Goal: Register for event/course

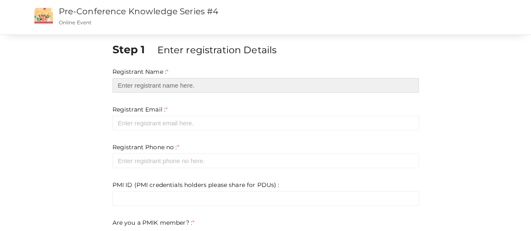
click at [172, 86] on input "text" at bounding box center [265, 85] width 306 height 15
type input "[PERSON_NAME]"
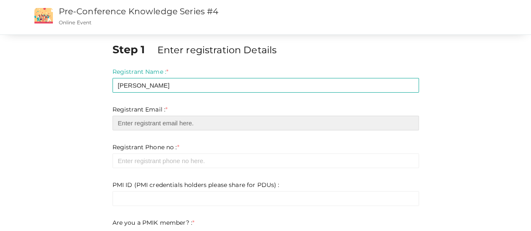
click at [158, 121] on input "email" at bounding box center [265, 123] width 306 height 15
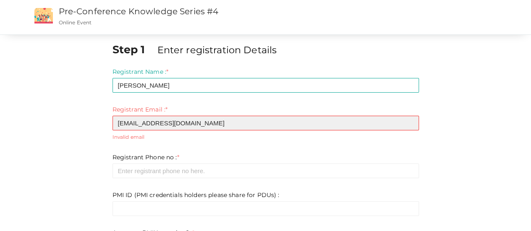
type input "[EMAIL_ADDRESS][DOMAIN_NAME]"
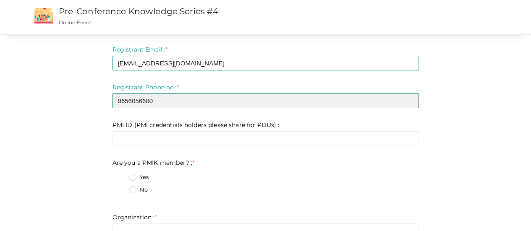
scroll to position [84, 0]
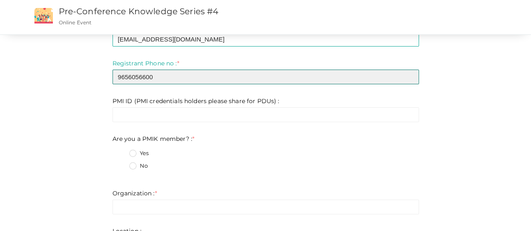
type input "9656056600"
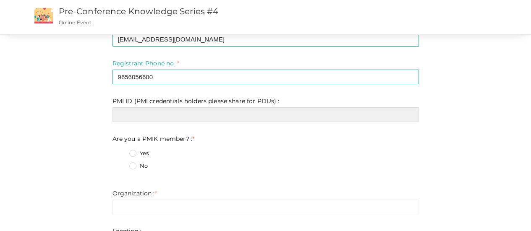
click at [166, 108] on input "text" at bounding box center [265, 114] width 306 height 15
paste input "2167603"
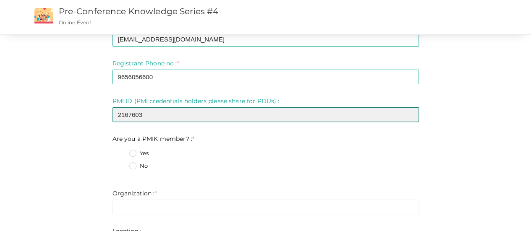
type input "2167603"
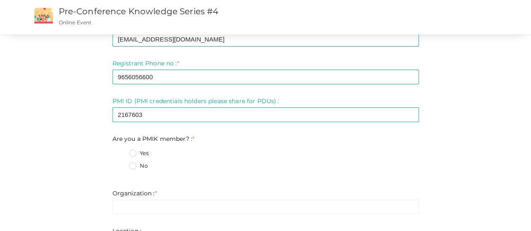
click at [135, 153] on label "Yes" at bounding box center [138, 153] width 19 height 8
click at [121, 151] on member\?\+0 "Yes" at bounding box center [121, 151] width 0 height 0
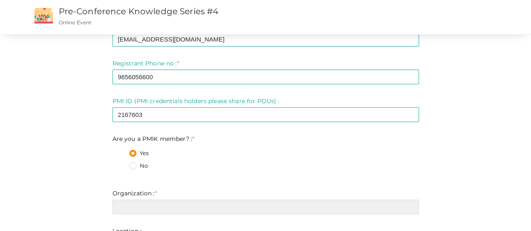
click at [138, 206] on input "text" at bounding box center [265, 207] width 306 height 15
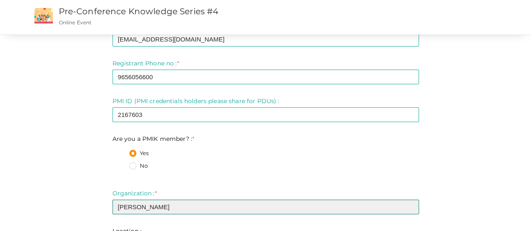
drag, startPoint x: 173, startPoint y: 204, endPoint x: 111, endPoint y: 204, distance: 62.5
click at [111, 204] on div "Step 1 Enter registration Details Registrant Name : * [PERSON_NAME] Required. I…" at bounding box center [265, 181] width 319 height 446
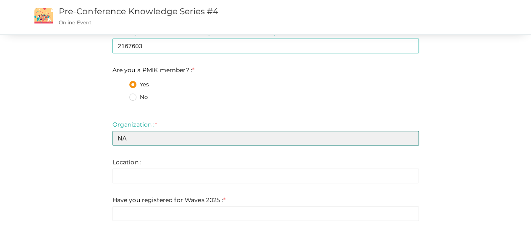
scroll to position [168, 0]
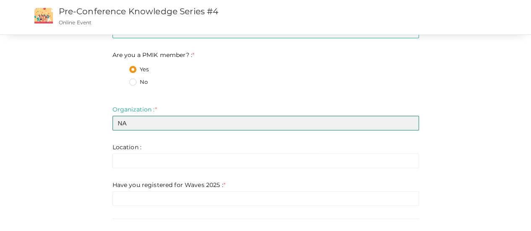
type input "NA"
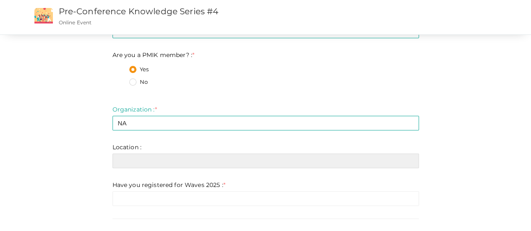
click at [152, 164] on input "text" at bounding box center [265, 161] width 306 height 15
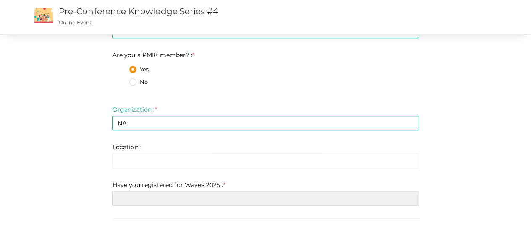
click at [139, 201] on input "text" at bounding box center [265, 198] width 306 height 15
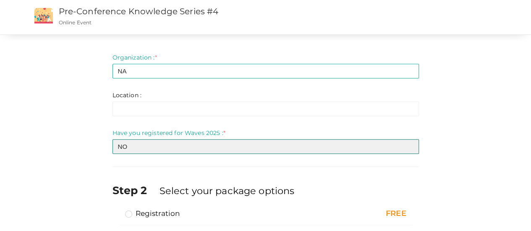
scroll to position [270, 0]
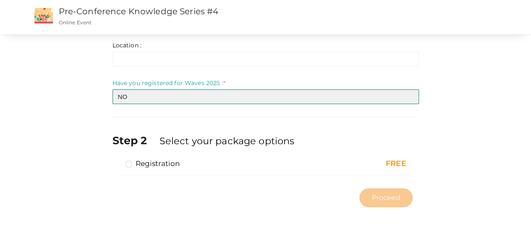
type input "NO"
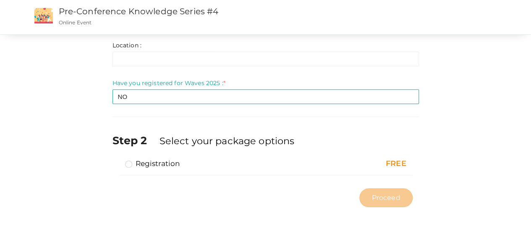
click at [126, 165] on label "Registration" at bounding box center [152, 164] width 55 height 10
click at [117, 160] on input "Registration" at bounding box center [117, 160] width 0 height 0
click at [392, 196] on span "Proceed" at bounding box center [385, 198] width 29 height 10
type input "N/A"
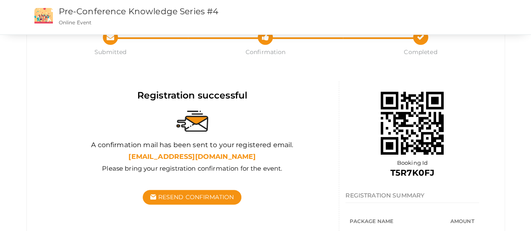
scroll to position [84, 0]
